Goal: Communication & Community: Answer question/provide support

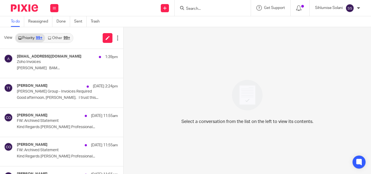
click at [203, 8] on input "Search" at bounding box center [209, 9] width 49 height 5
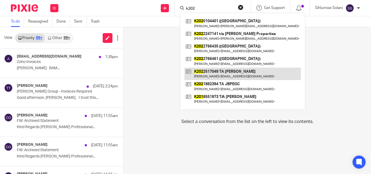
type input "k202"
click at [236, 72] on link at bounding box center [242, 74] width 116 height 12
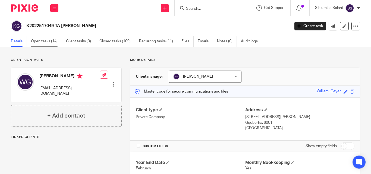
click at [41, 39] on link "Open tasks (14)" at bounding box center [46, 41] width 31 height 11
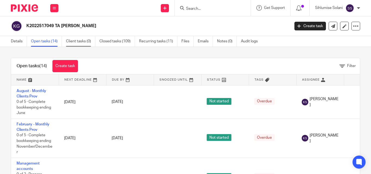
click at [80, 43] on link "Client tasks (0)" at bounding box center [80, 41] width 29 height 11
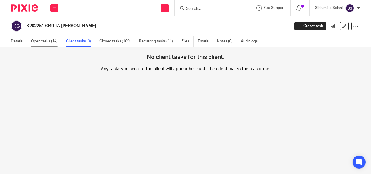
click at [55, 40] on link "Open tasks (14)" at bounding box center [46, 41] width 31 height 11
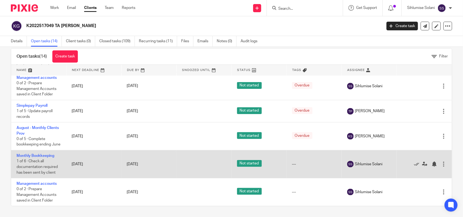
scroll to position [9, 0]
click at [370, 164] on icon at bounding box center [416, 164] width 5 height 5
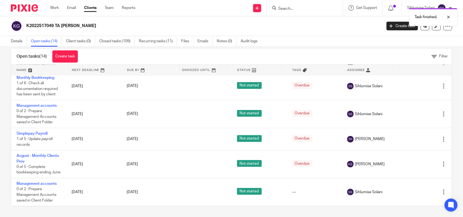
scroll to position [228, 0]
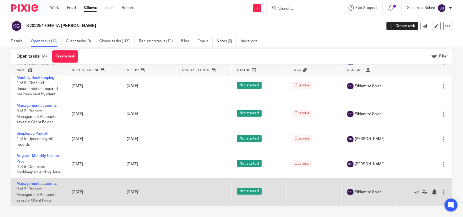
click at [44, 174] on link "Management accounts" at bounding box center [37, 184] width 40 height 4
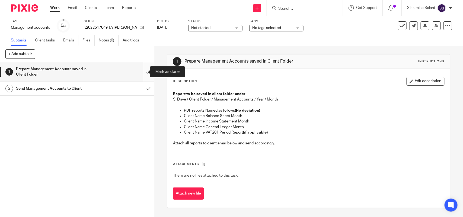
click at [140, 71] on input "submit" at bounding box center [77, 71] width 154 height 19
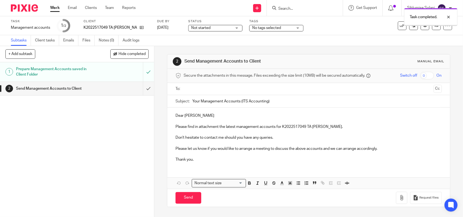
drag, startPoint x: 0, startPoint y: 0, endPoint x: 204, endPoint y: 92, distance: 223.9
click at [204, 92] on input "text" at bounding box center [309, 89] width 246 height 6
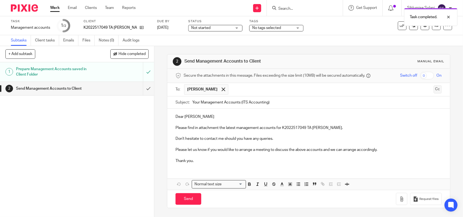
click at [434, 93] on button "Cc" at bounding box center [438, 89] width 8 height 8
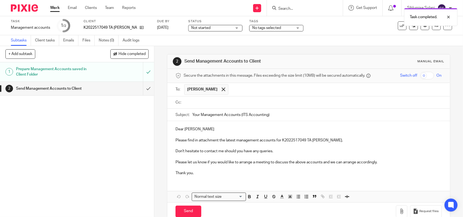
click at [194, 106] on input "text" at bounding box center [313, 103] width 254 height 6
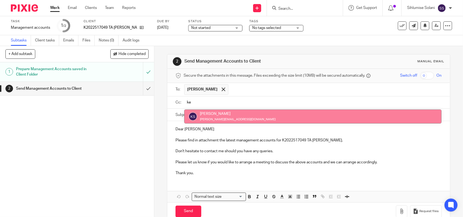
type input "ke"
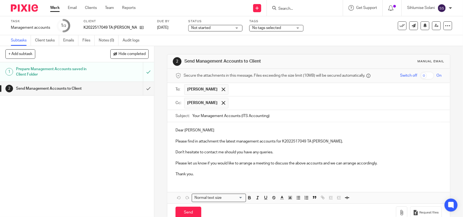
click at [280, 117] on input "Your Management Accounts (ITS Accounting)" at bounding box center [316, 116] width 249 height 12
click at [282, 119] on input "Your Management Accounts (ITS Accounting) -" at bounding box center [316, 116] width 249 height 12
type input "Your Management Accounts (ITS Accounting) - July 2025"
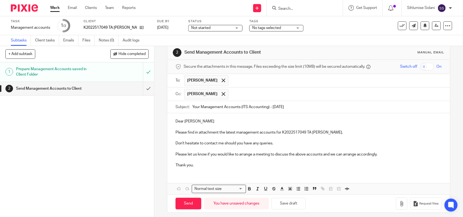
scroll to position [14, 0]
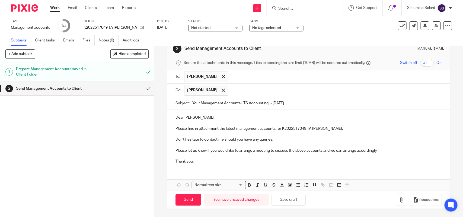
click at [349, 128] on p "Please find in attachment the latest management accounts for K2022517049 TA Wil…" at bounding box center [309, 128] width 266 height 5
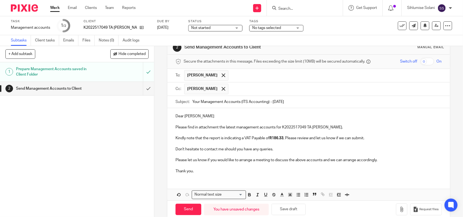
drag, startPoint x: 338, startPoint y: 126, endPoint x: 322, endPoint y: 126, distance: 15.7
click at [338, 126] on p "Please find in attachment the latest management accounts for K2022517049 TA Wil…" at bounding box center [309, 127] width 266 height 5
click at [274, 128] on p "Please find in attachment the latest management accounts for K2022517049 TA Wil…" at bounding box center [309, 127] width 266 height 5
drag, startPoint x: 271, startPoint y: 139, endPoint x: 284, endPoint y: 138, distance: 13.0
click at [284, 138] on strong "R186.33" at bounding box center [276, 138] width 14 height 4
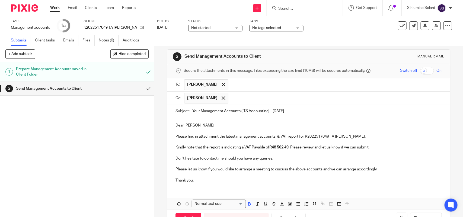
scroll to position [0, 0]
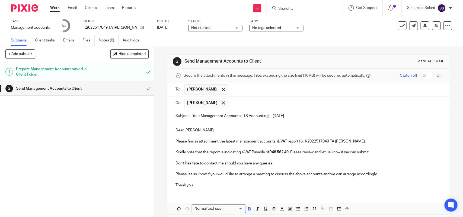
click at [307, 116] on input "Your Management Accounts (ITS Accounting) - July 2025" at bounding box center [316, 116] width 249 height 12
click at [270, 117] on input "Your Management Accounts (ITS Accounting) - July 2025" at bounding box center [316, 116] width 249 height 12
click at [271, 117] on input "Your Management Accounts (ITS Accounting) - July 2025" at bounding box center [316, 116] width 249 height 12
drag, startPoint x: 429, startPoint y: 79, endPoint x: 274, endPoint y: 113, distance: 158.1
click at [274, 113] on input "Your Management Accounts (ITS Accounting) - K2022July 2025" at bounding box center [316, 116] width 249 height 12
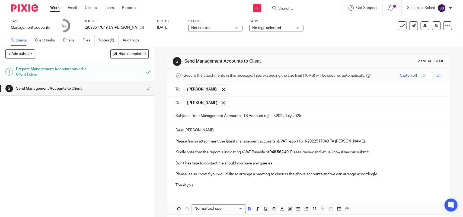
drag, startPoint x: 272, startPoint y: 116, endPoint x: 310, endPoint y: 118, distance: 38.0
click at [310, 119] on input "Your Management Accounts (ITS Accounting) - K2022July 2025" at bounding box center [316, 116] width 249 height 12
paste input "517049 TA William Geyer"
drag, startPoint x: 324, startPoint y: 127, endPoint x: 316, endPoint y: 120, distance: 10.8
click at [316, 120] on form "Secure the attachments in this message. Files exceeding the size limit (10MB) w…" at bounding box center [308, 151] width 282 height 164
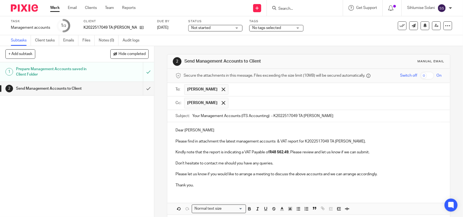
click at [360, 117] on input "Your Management Accounts (ITS Accounting) - K2022517049 TA William Geyer" at bounding box center [316, 116] width 249 height 12
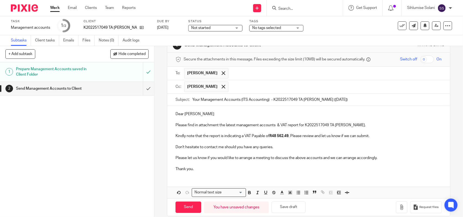
scroll to position [25, 0]
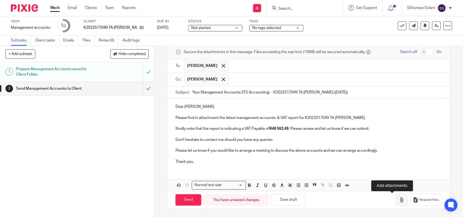
type input "Your Management Accounts (ITS Accounting) - K2022517049 TA William Geyer (July …"
click at [399, 198] on icon "button" at bounding box center [401, 200] width 5 height 5
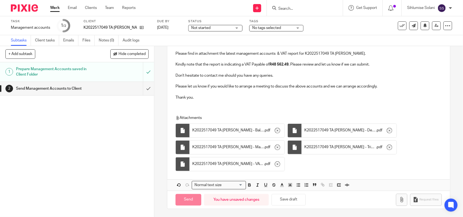
scroll to position [90, 0]
click at [185, 198] on input "Send" at bounding box center [189, 200] width 26 height 12
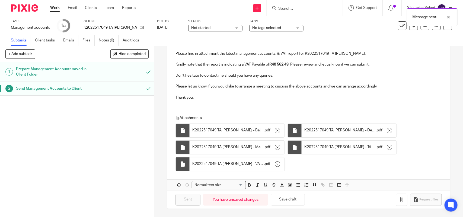
type input "Sent"
click at [253, 101] on div "Dear William Geyer Please find in attachment the latest management accounts & V…" at bounding box center [308, 69] width 282 height 70
